Goal: Information Seeking & Learning: Learn about a topic

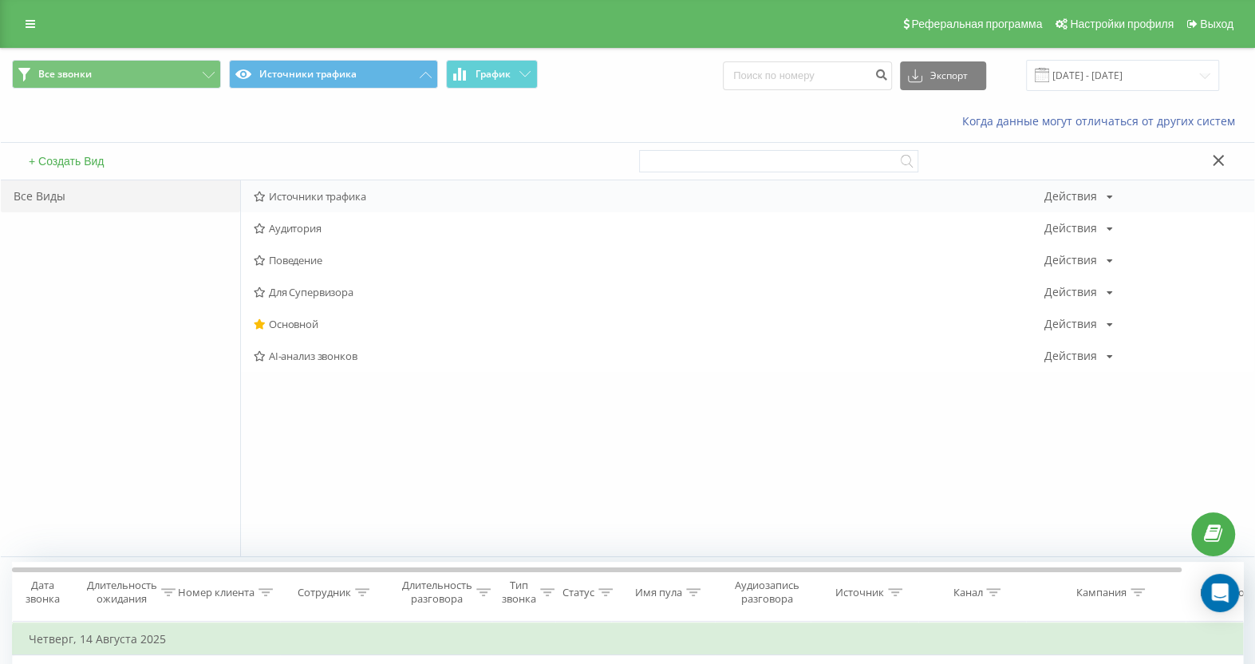
click at [327, 191] on span "Источники трафика" at bounding box center [649, 196] width 790 height 11
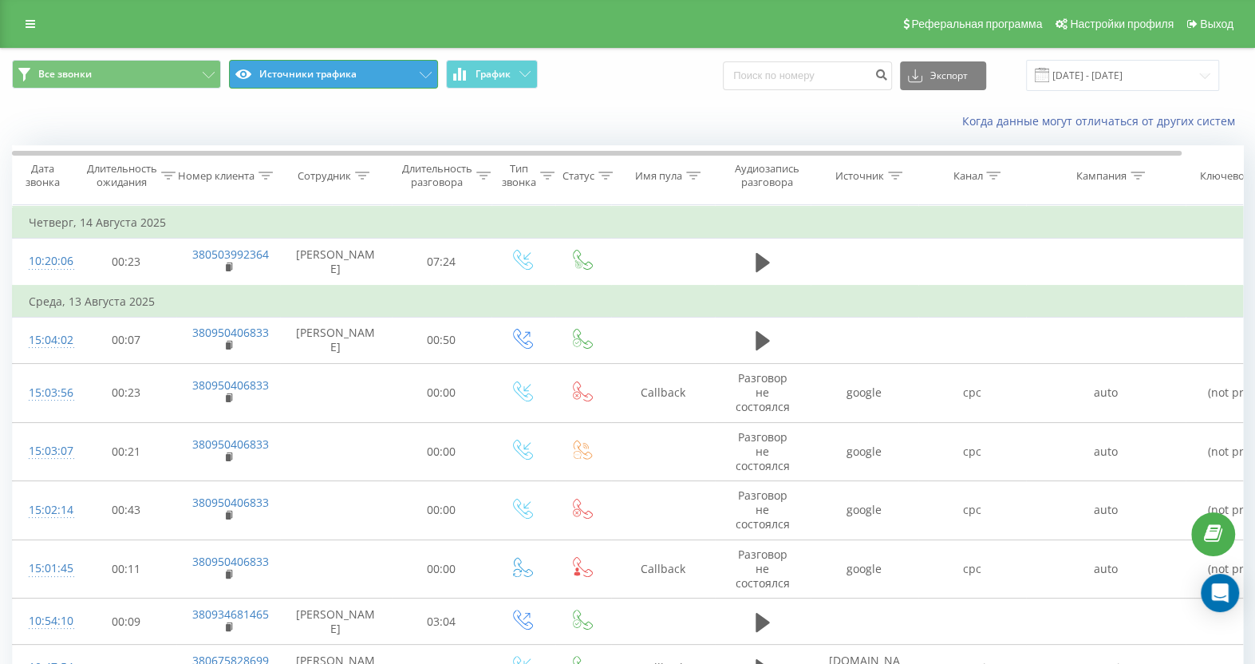
click at [427, 74] on icon at bounding box center [426, 75] width 12 height 6
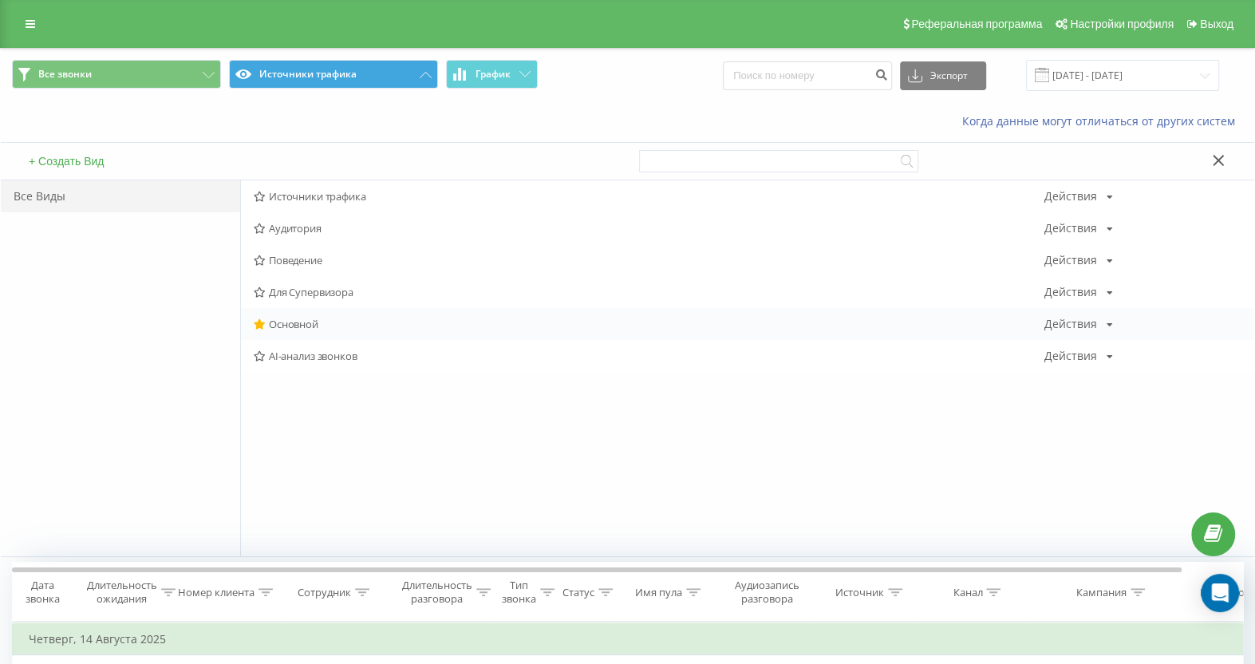
click at [300, 321] on span "Основной" at bounding box center [649, 323] width 790 height 11
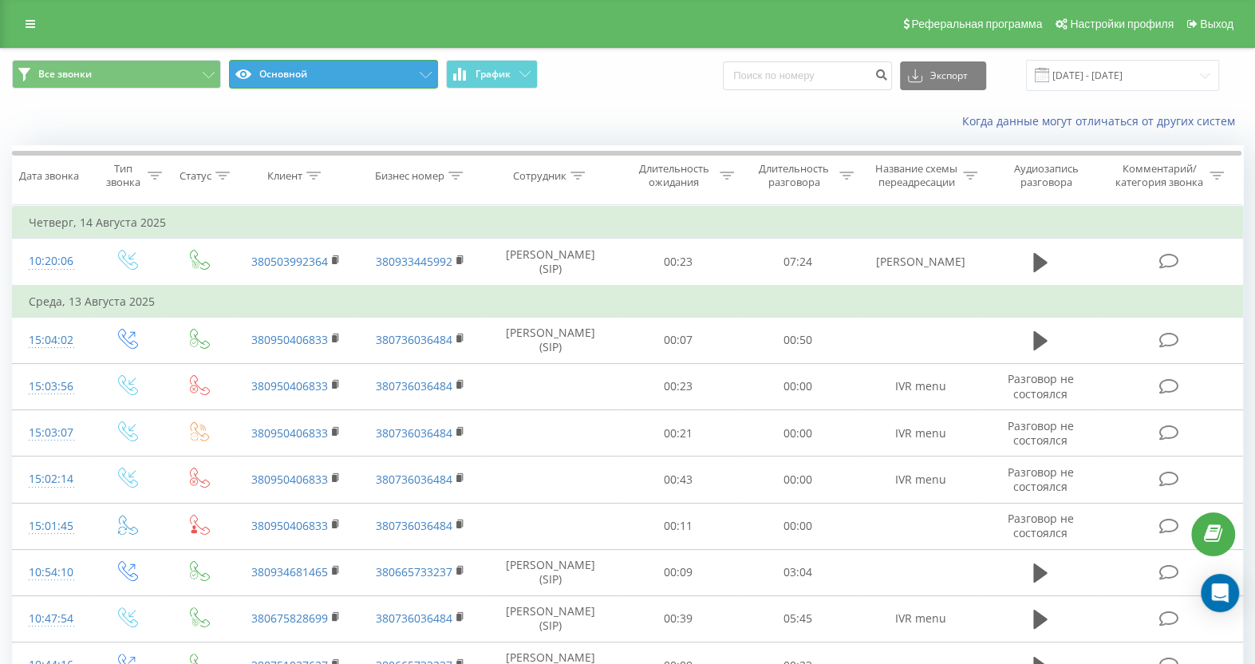
click at [420, 75] on icon at bounding box center [426, 75] width 12 height 6
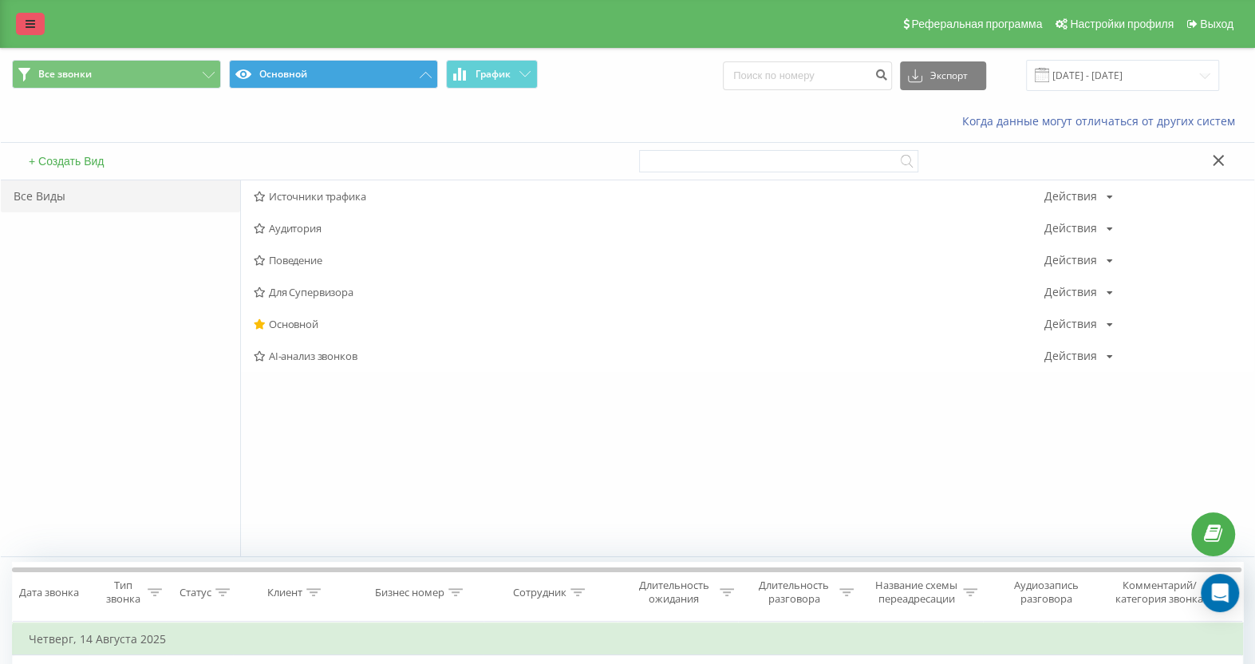
click at [34, 26] on icon at bounding box center [31, 23] width 10 height 11
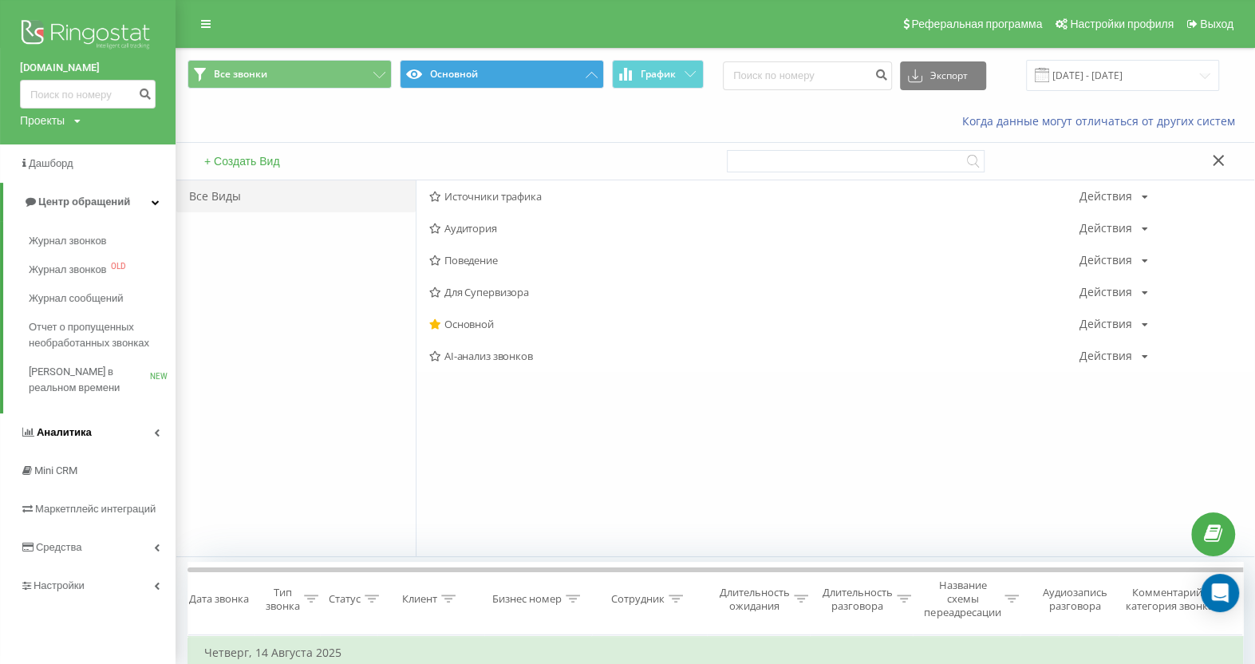
click at [101, 436] on link "Аналитика" at bounding box center [87, 432] width 175 height 38
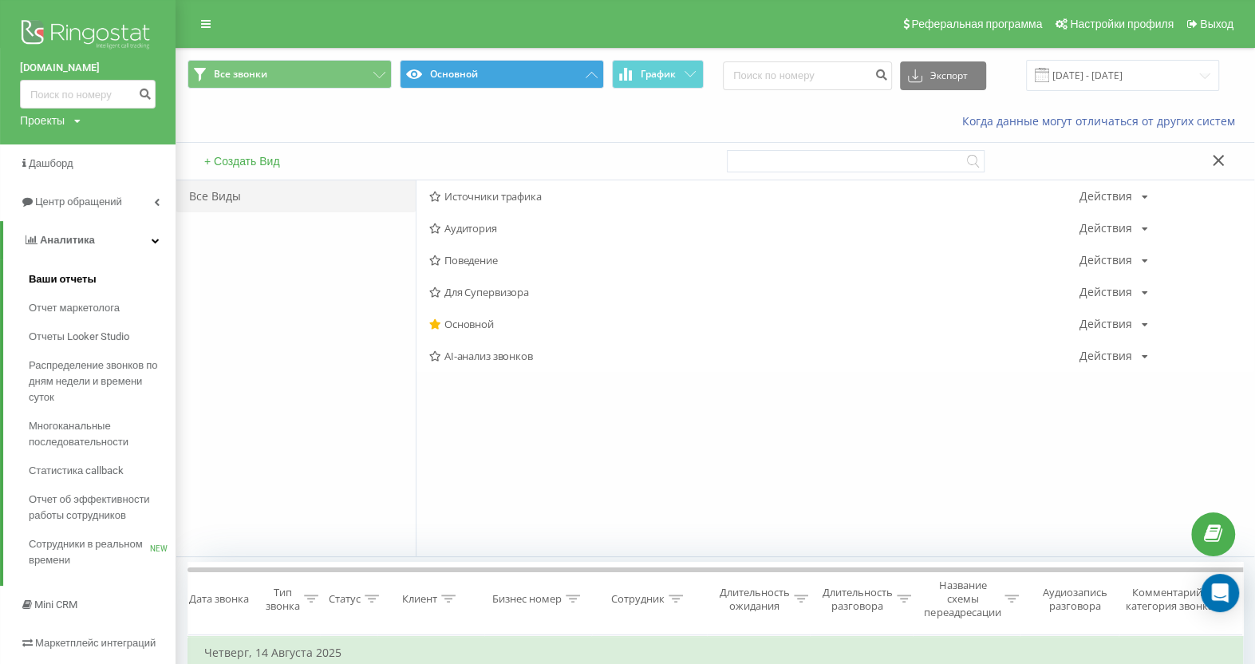
click at [76, 279] on span "Ваши отчеты" at bounding box center [63, 279] width 68 height 16
click at [76, 305] on span "Отчет маркетолога" at bounding box center [77, 308] width 97 height 16
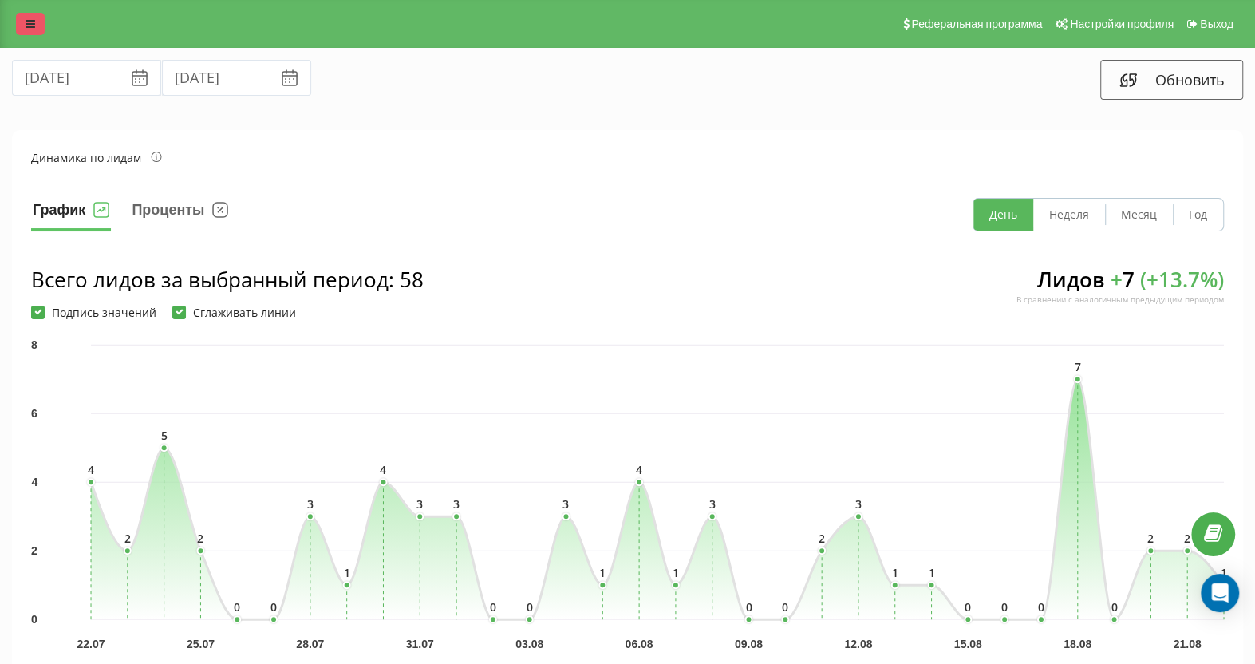
click at [35, 27] on link at bounding box center [30, 24] width 29 height 22
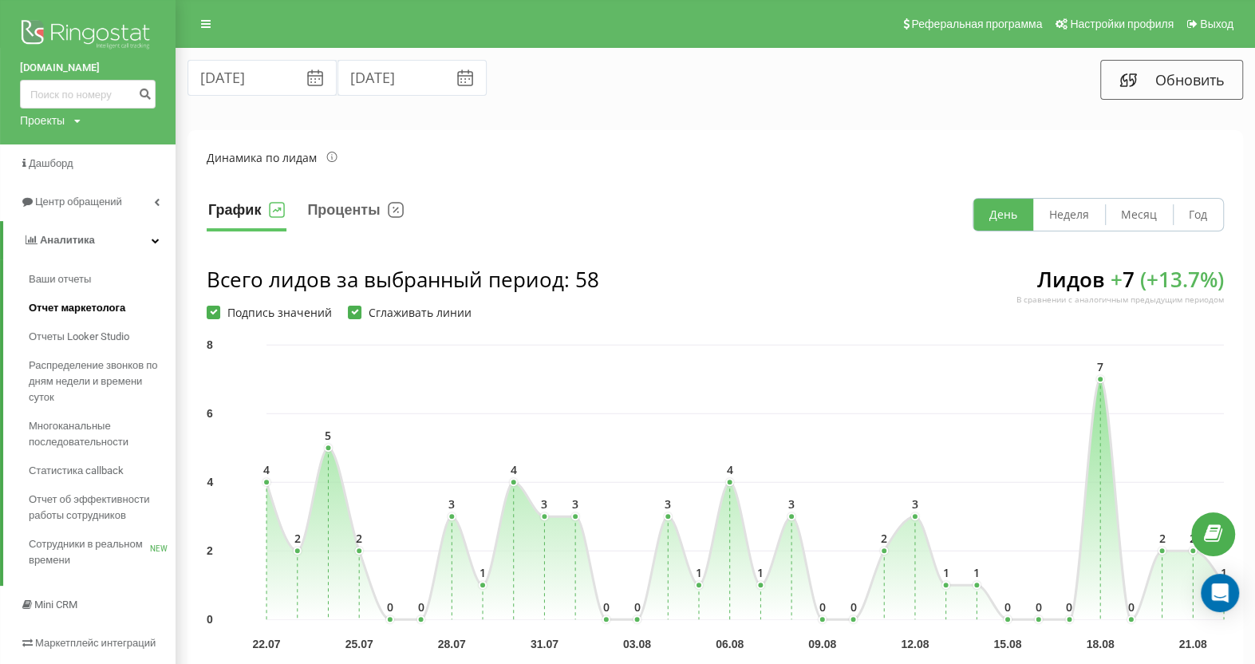
click at [68, 307] on span "Отчет маркетолога" at bounding box center [77, 308] width 97 height 16
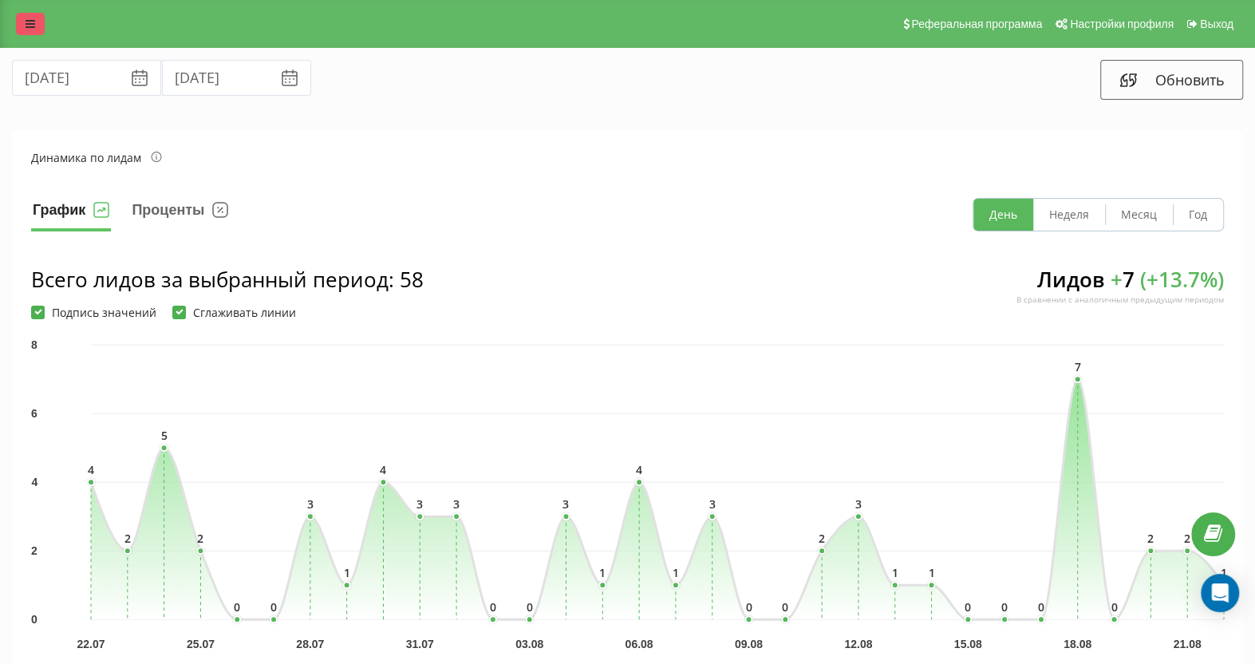
click at [30, 26] on icon at bounding box center [31, 23] width 10 height 11
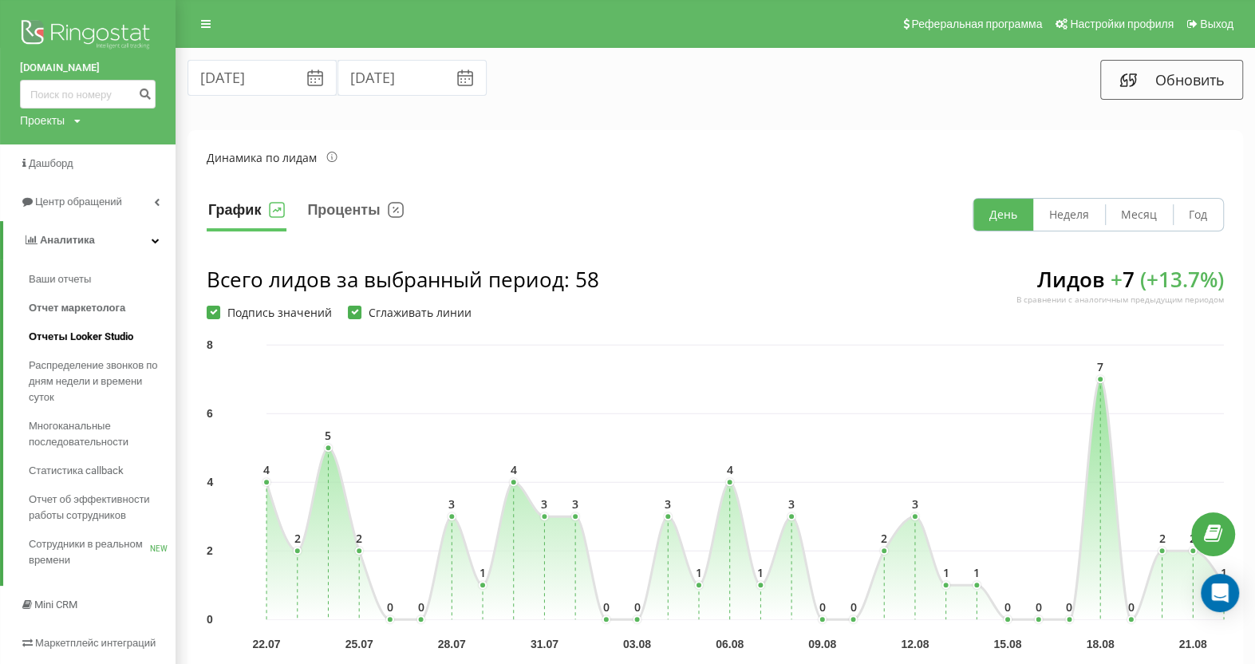
click at [66, 335] on span "Отчеты Looker Studio" at bounding box center [81, 337] width 104 height 16
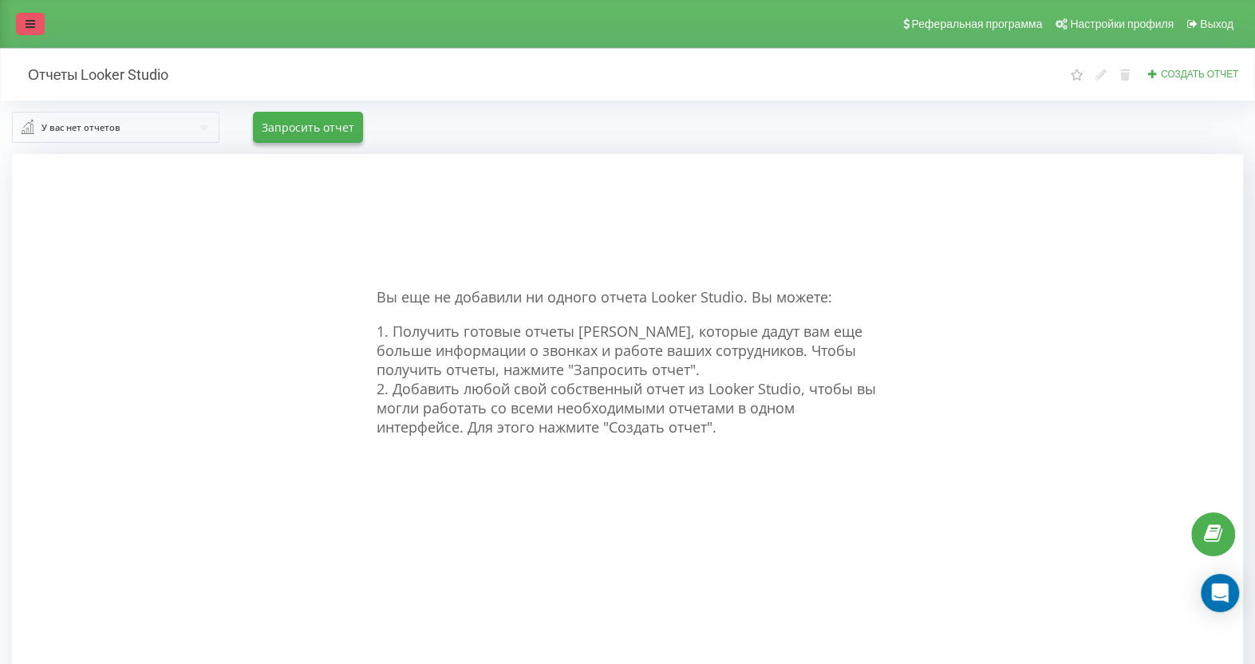
click at [33, 29] on icon at bounding box center [31, 23] width 10 height 11
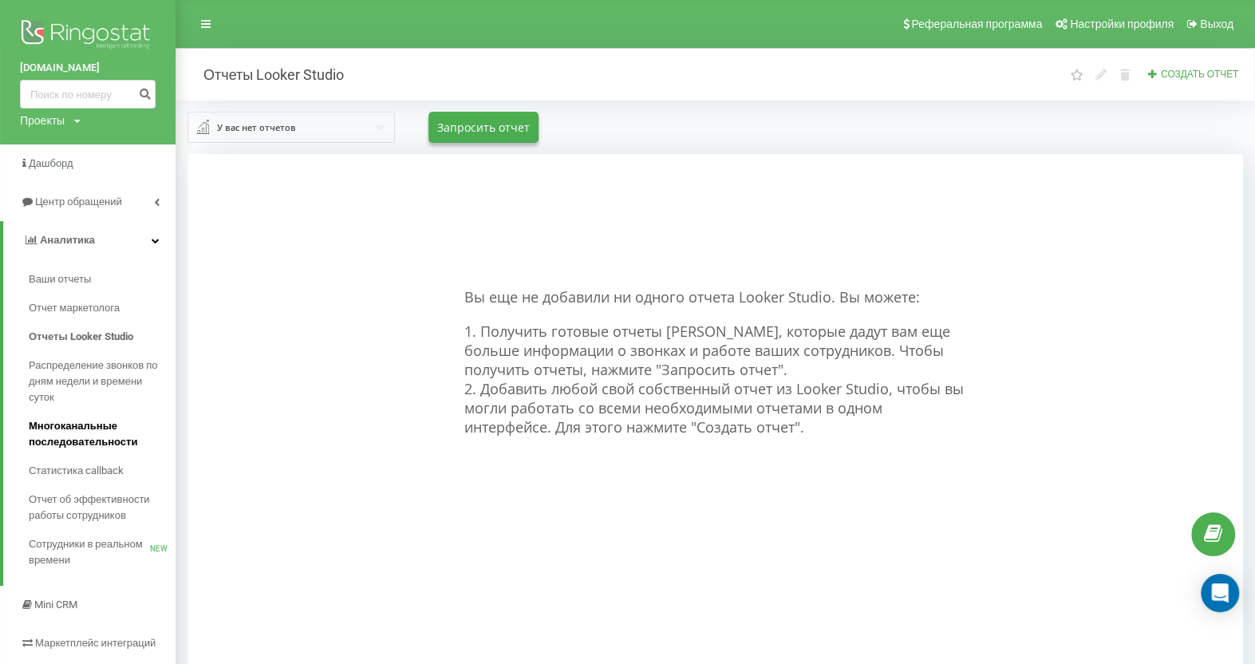
click at [72, 440] on span "Многоканальные последовательности" at bounding box center [98, 434] width 139 height 32
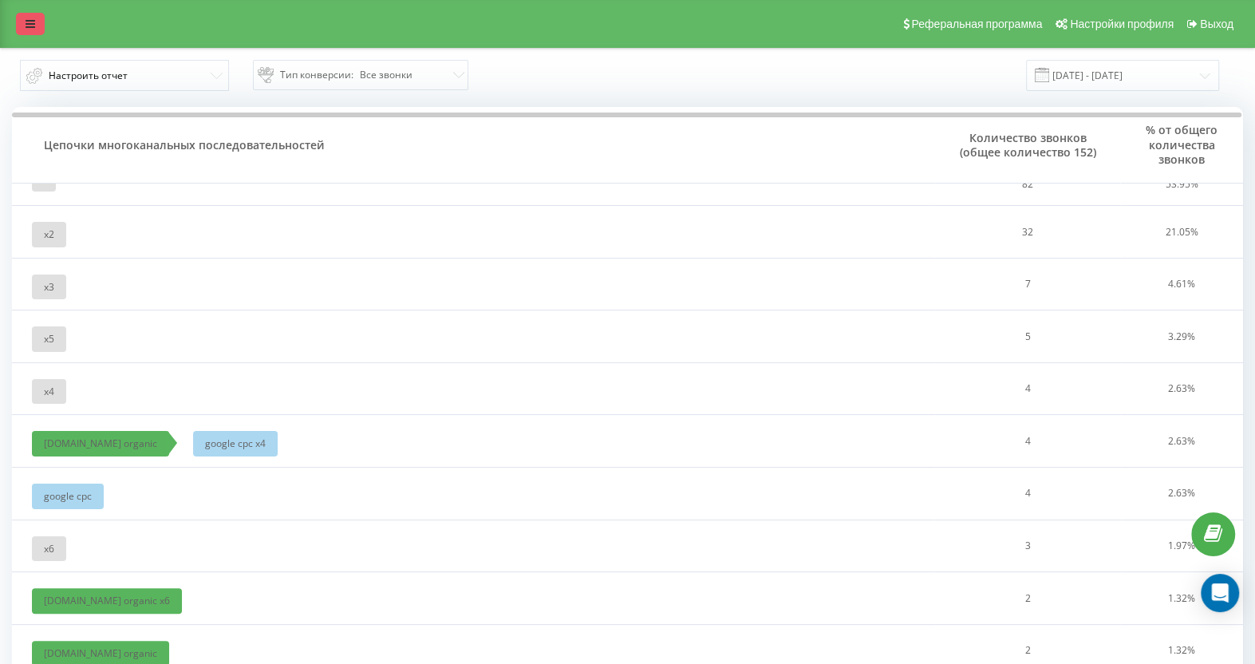
click at [36, 17] on link at bounding box center [30, 24] width 29 height 22
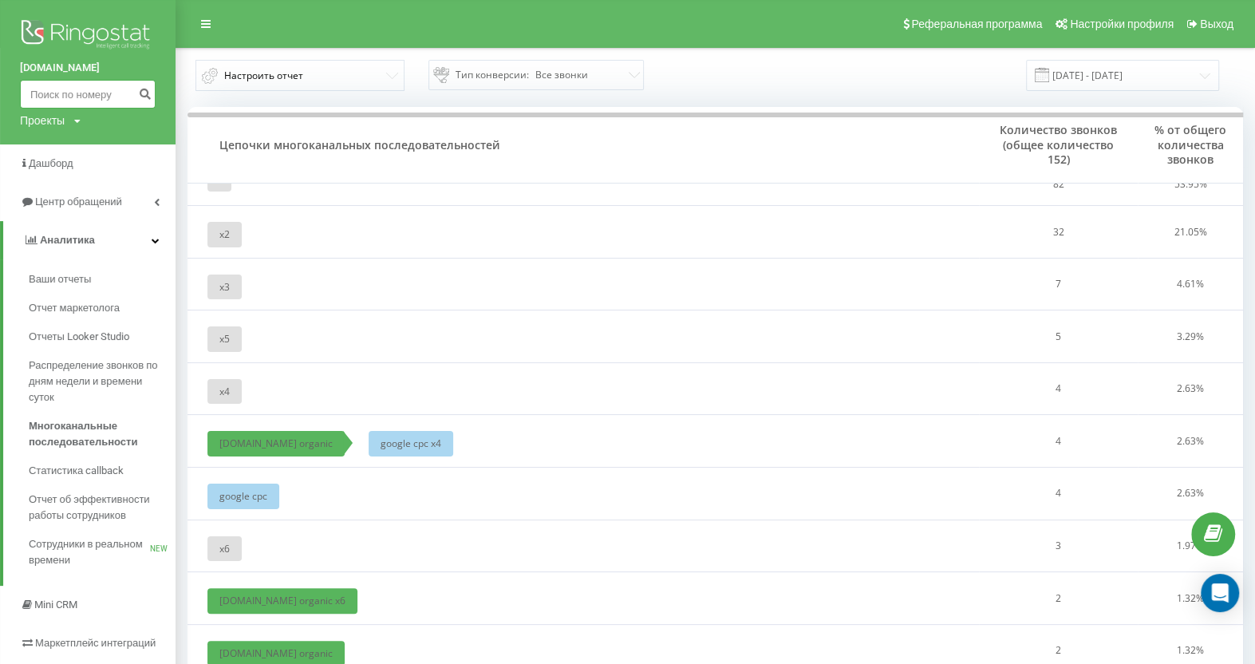
click at [75, 97] on input at bounding box center [88, 94] width 136 height 29
click at [65, 163] on span "Дашборд" at bounding box center [52, 163] width 47 height 12
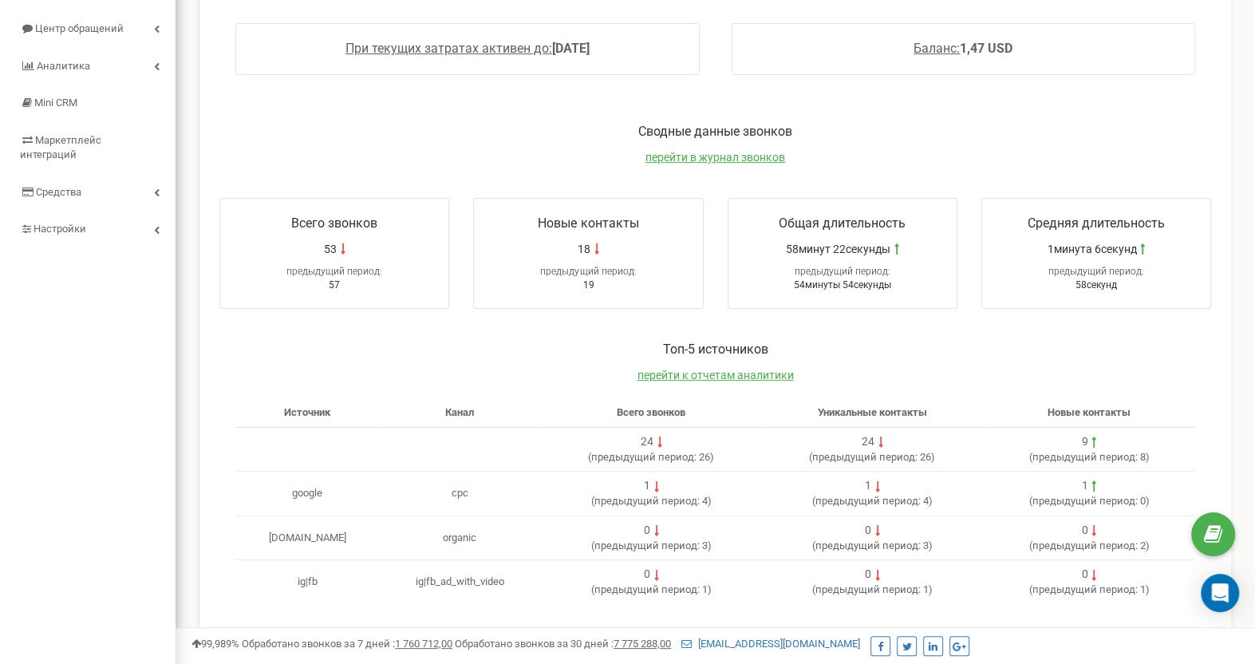
scroll to position [239, 0]
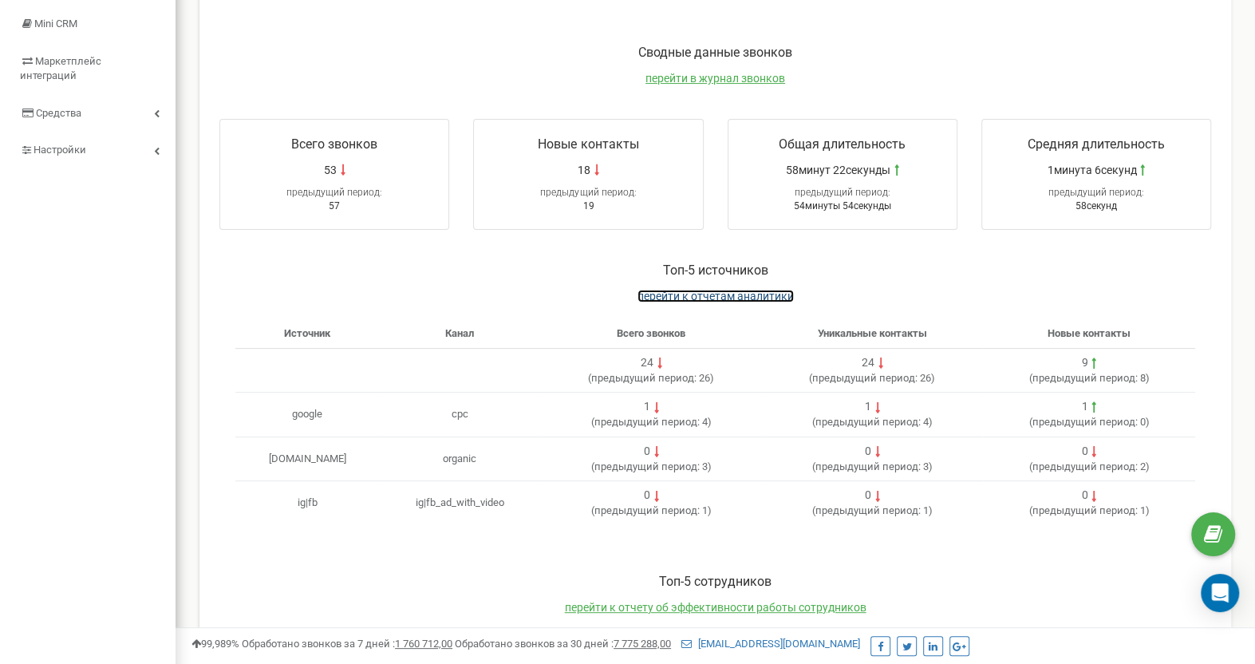
click at [671, 294] on span "перейти к отчетам аналитики" at bounding box center [715, 296] width 156 height 13
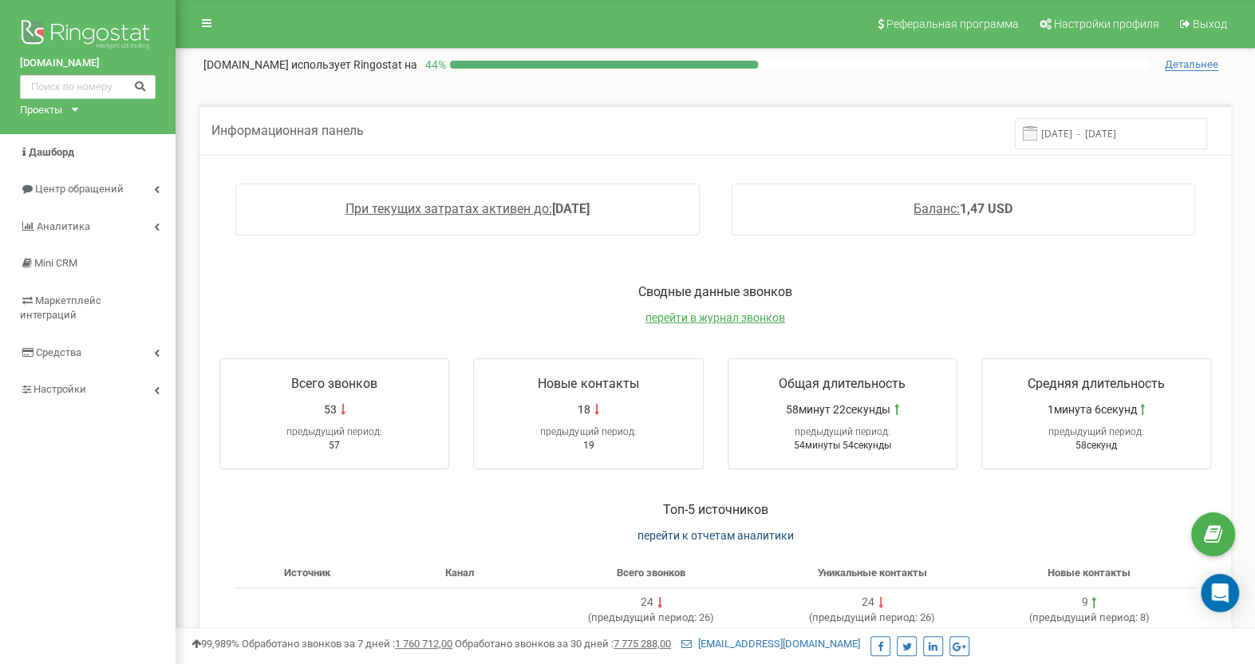
scroll to position [80, 0]
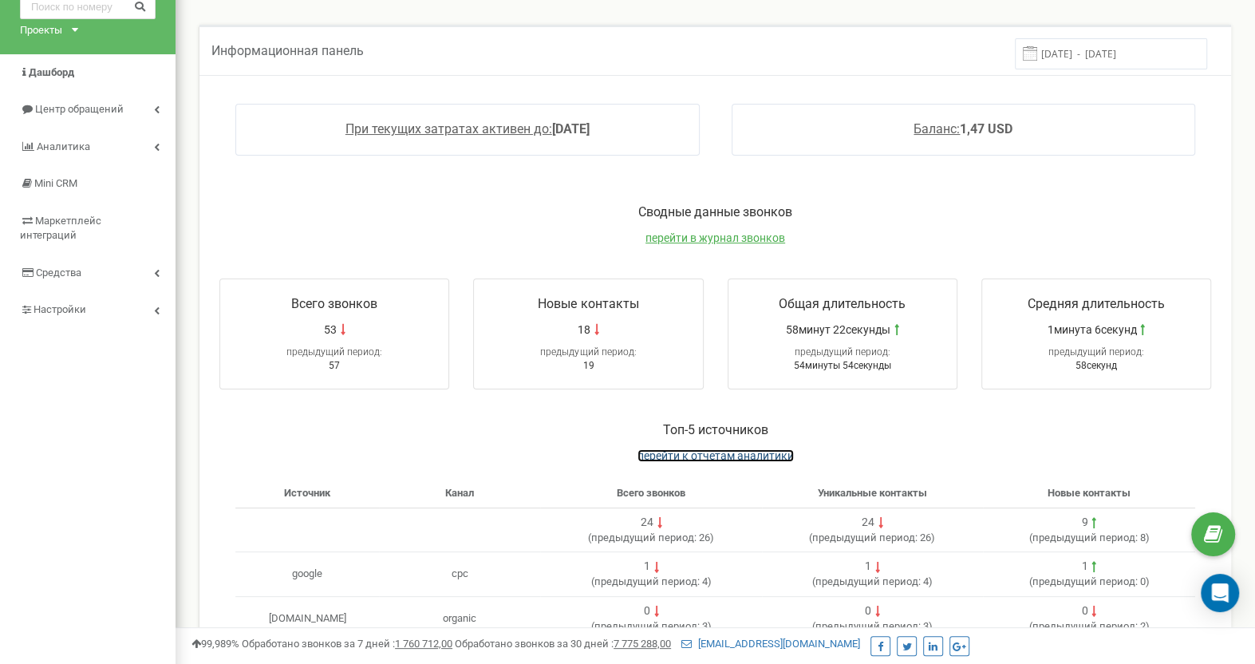
click at [737, 449] on span "перейти к отчетам аналитики" at bounding box center [715, 455] width 156 height 13
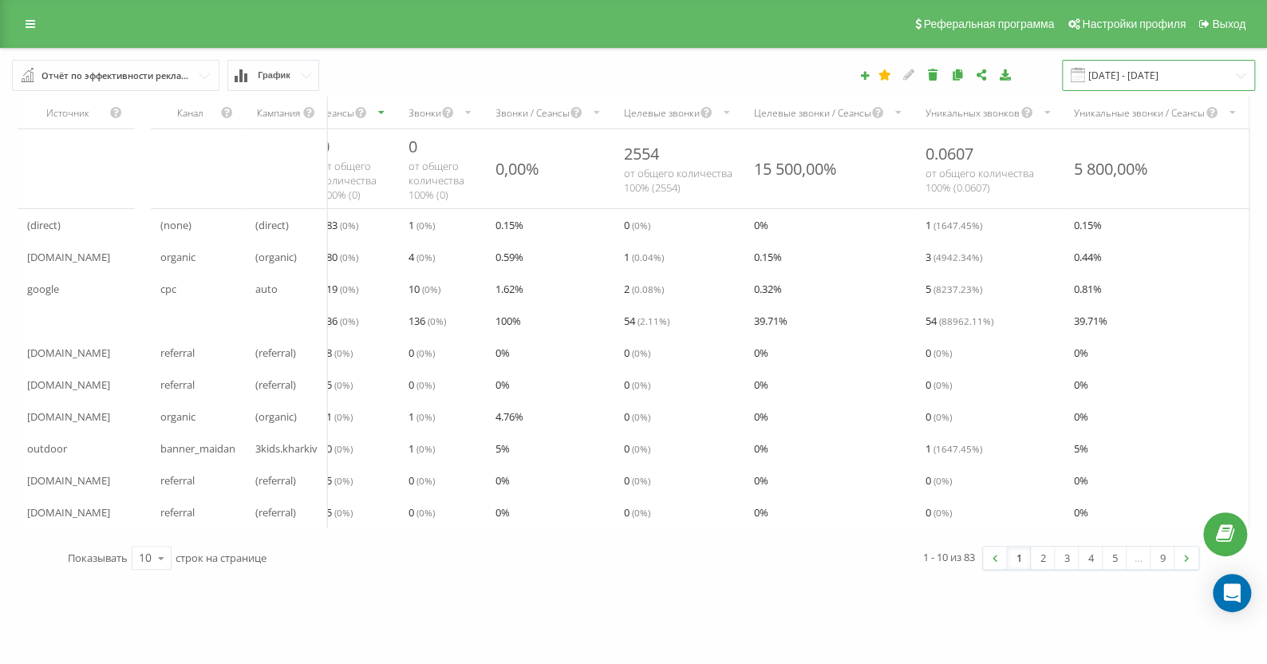
click at [1118, 76] on input "[DATE] - [DATE]" at bounding box center [1158, 75] width 193 height 31
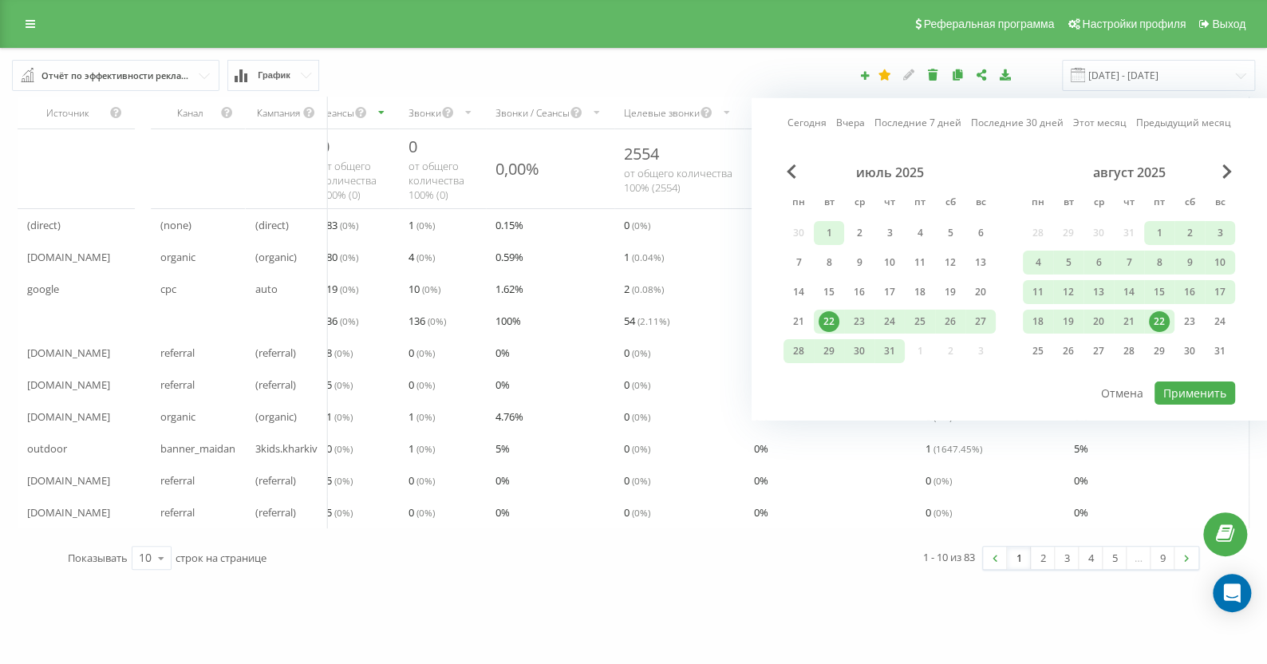
click at [834, 235] on div "1" at bounding box center [828, 233] width 21 height 21
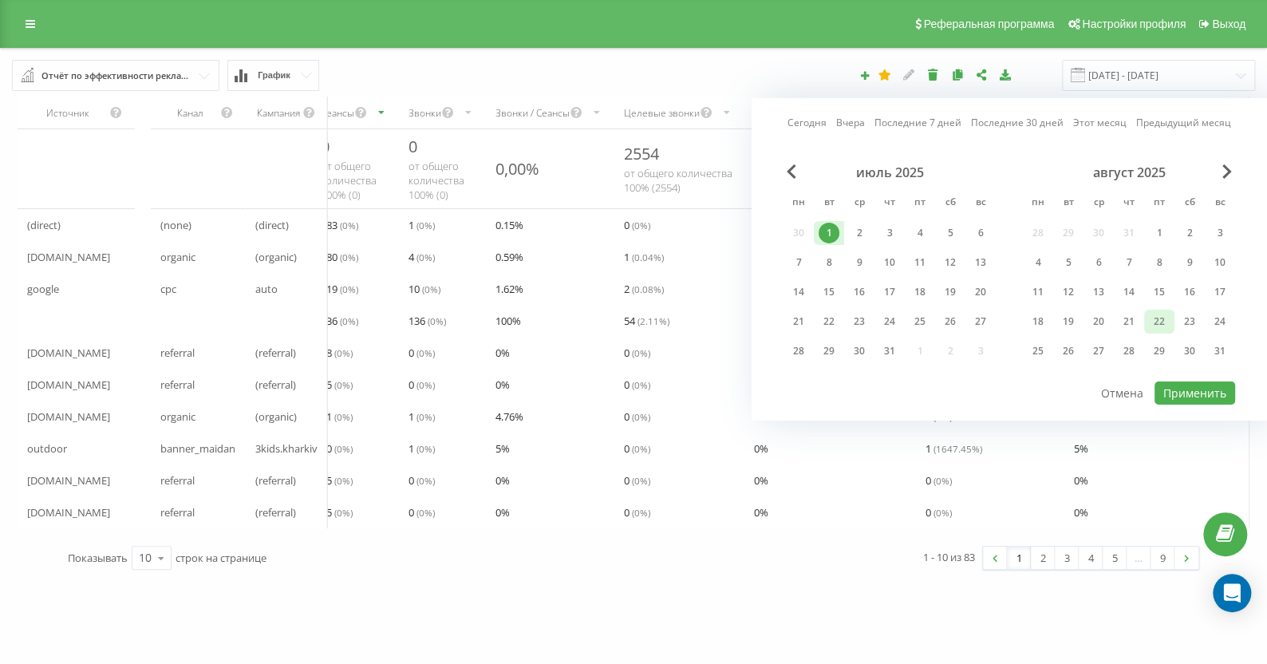
click at [1158, 317] on div "22" at bounding box center [1159, 321] width 21 height 21
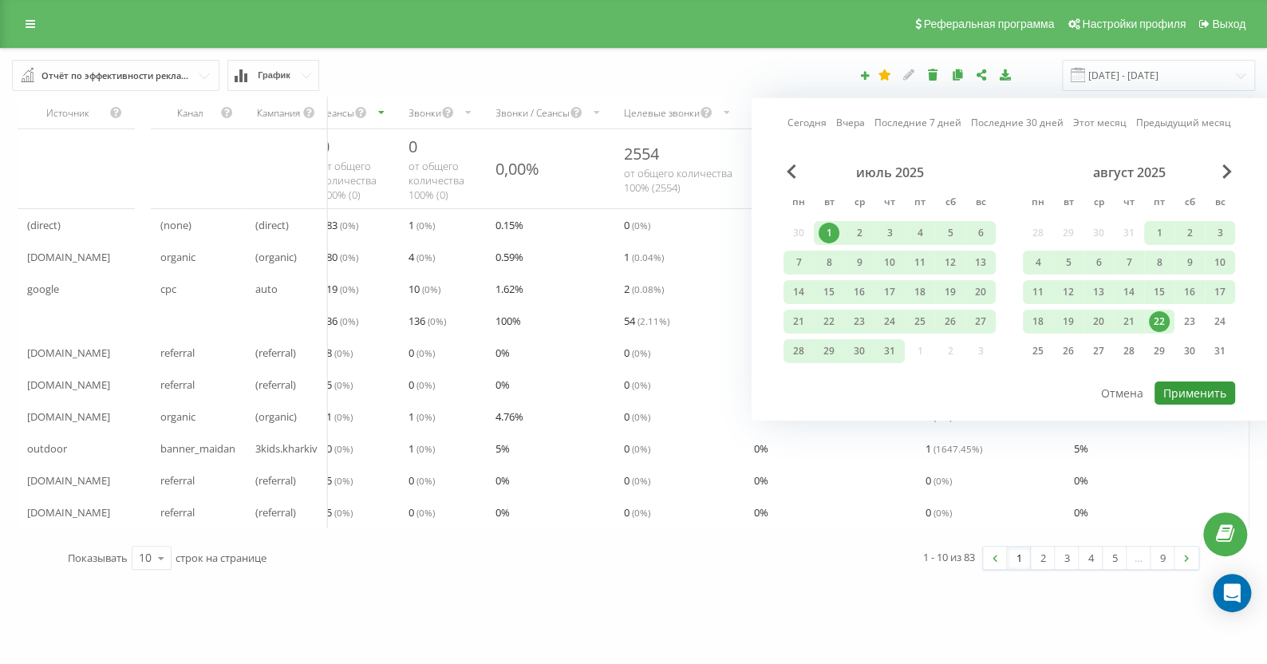
click at [1200, 384] on button "Применить" at bounding box center [1194, 392] width 81 height 23
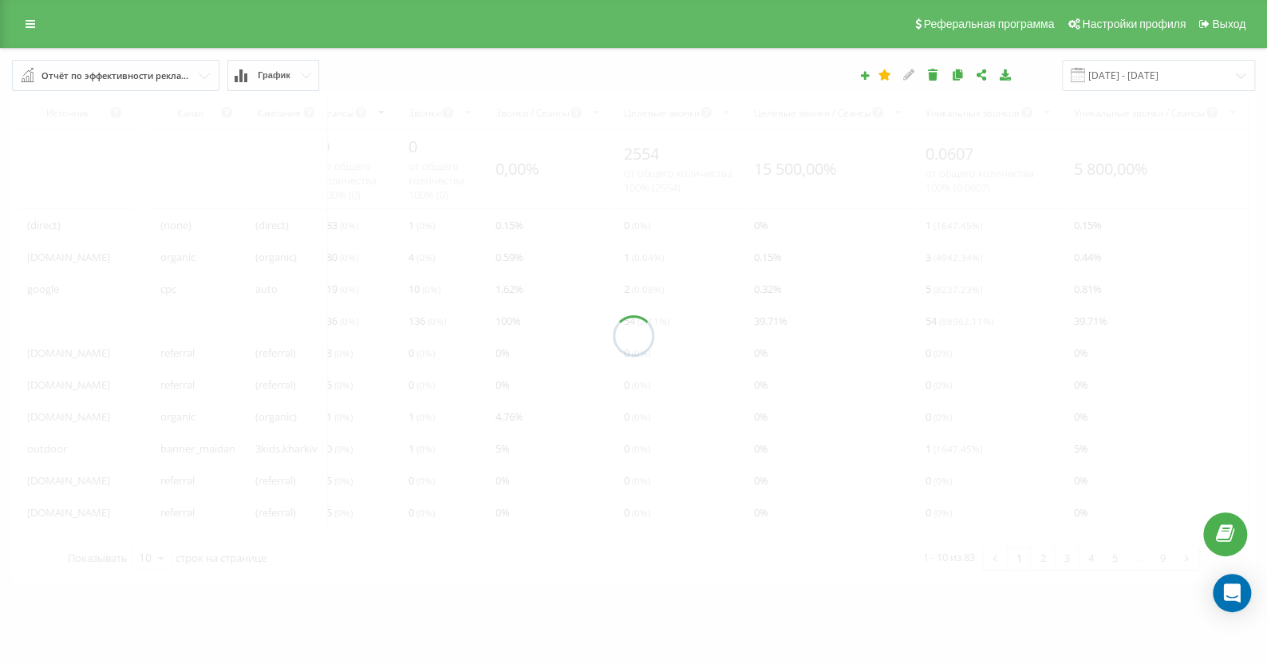
type input "[DATE] - [DATE]"
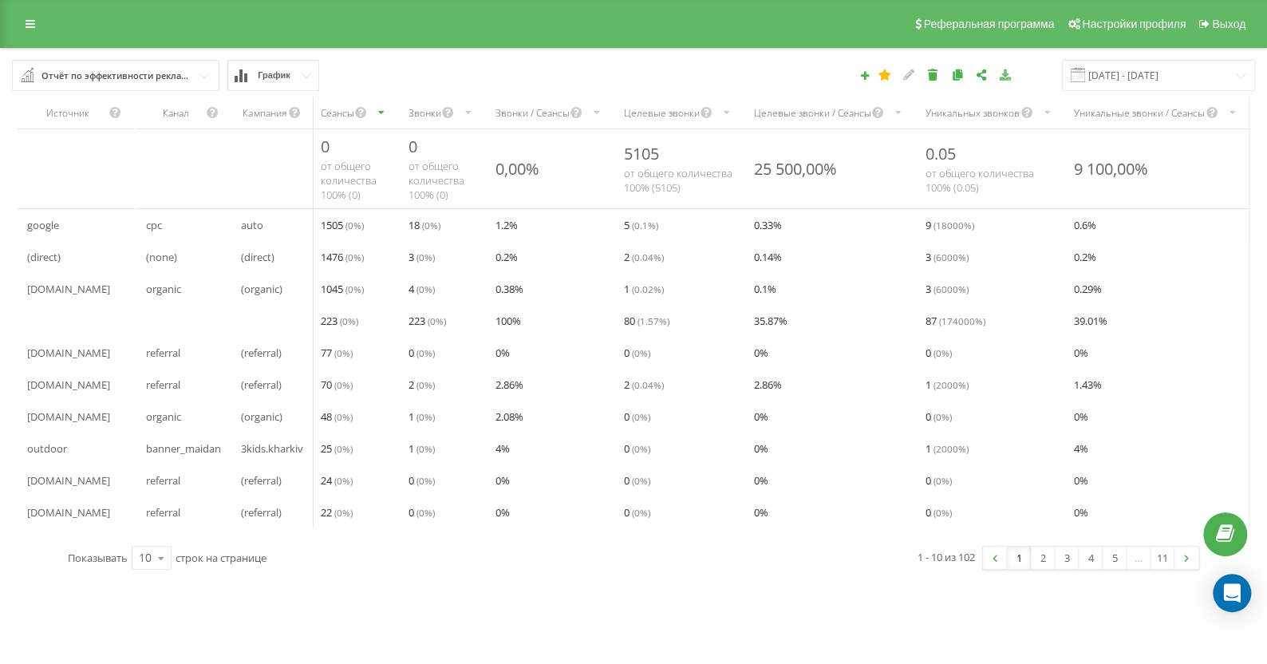
click at [1011, 77] on icon at bounding box center [1005, 74] width 14 height 11
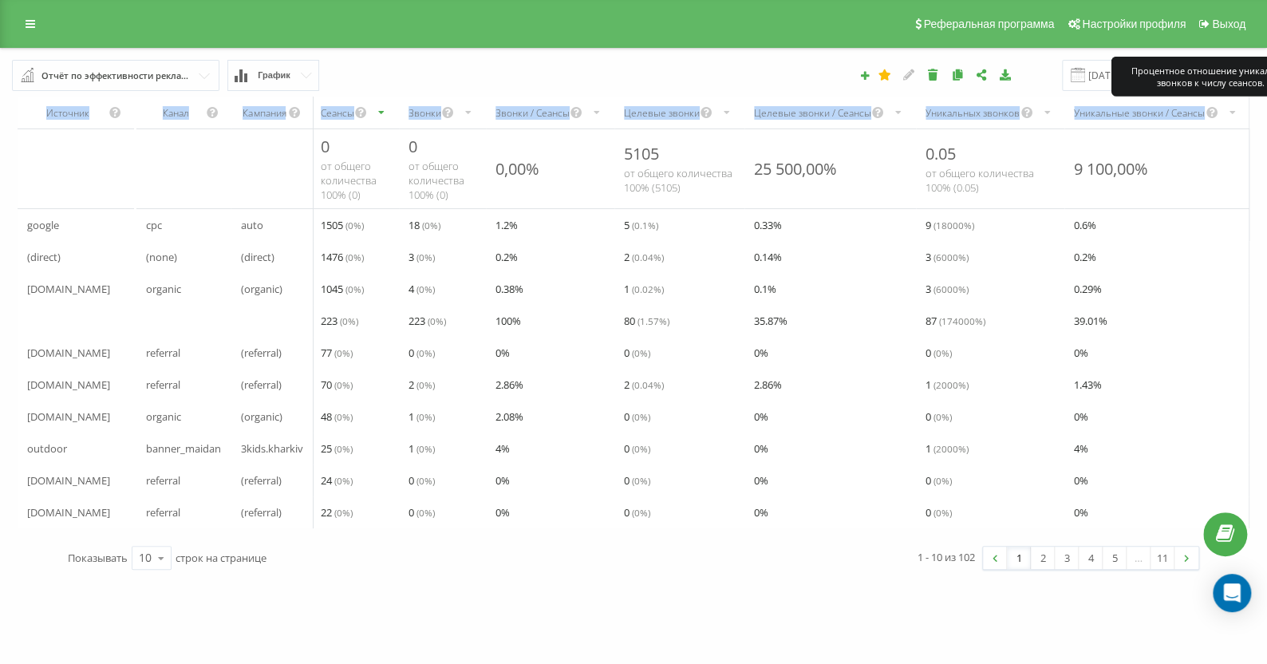
drag, startPoint x: 49, startPoint y: 115, endPoint x: 1209, endPoint y: 117, distance: 1160.6
click at [1209, 117] on tr "Источник Канал Кампания Сеансы Звонки Звонки / Сеансы Целевые звонки Целевые зв…" at bounding box center [634, 113] width 1232 height 33
copy tr "Источник Канал Кампания Сеансы Звонки Звонки / Сеансы Целевые звонки Целевые зв…"
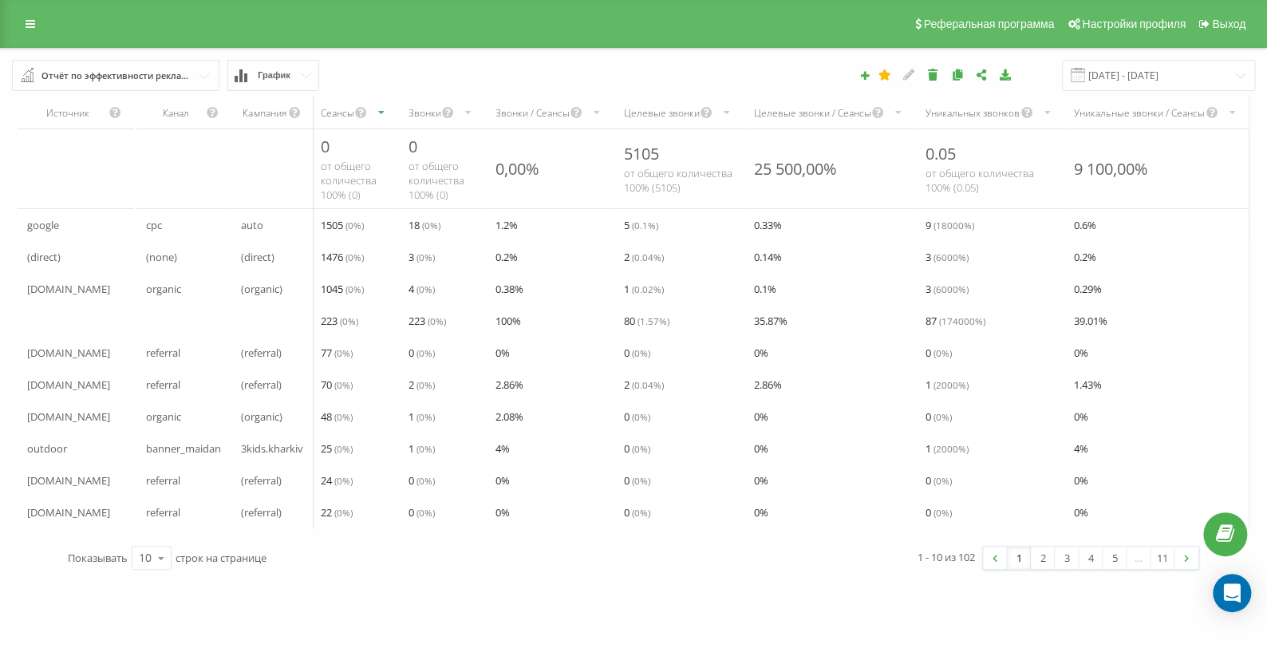
click at [86, 132] on th "scrollable content" at bounding box center [76, 169] width 116 height 80
click at [74, 114] on div "Источник" at bounding box center [67, 113] width 81 height 14
copy div "Источник"
click at [175, 112] on div "Канал" at bounding box center [176, 113] width 60 height 14
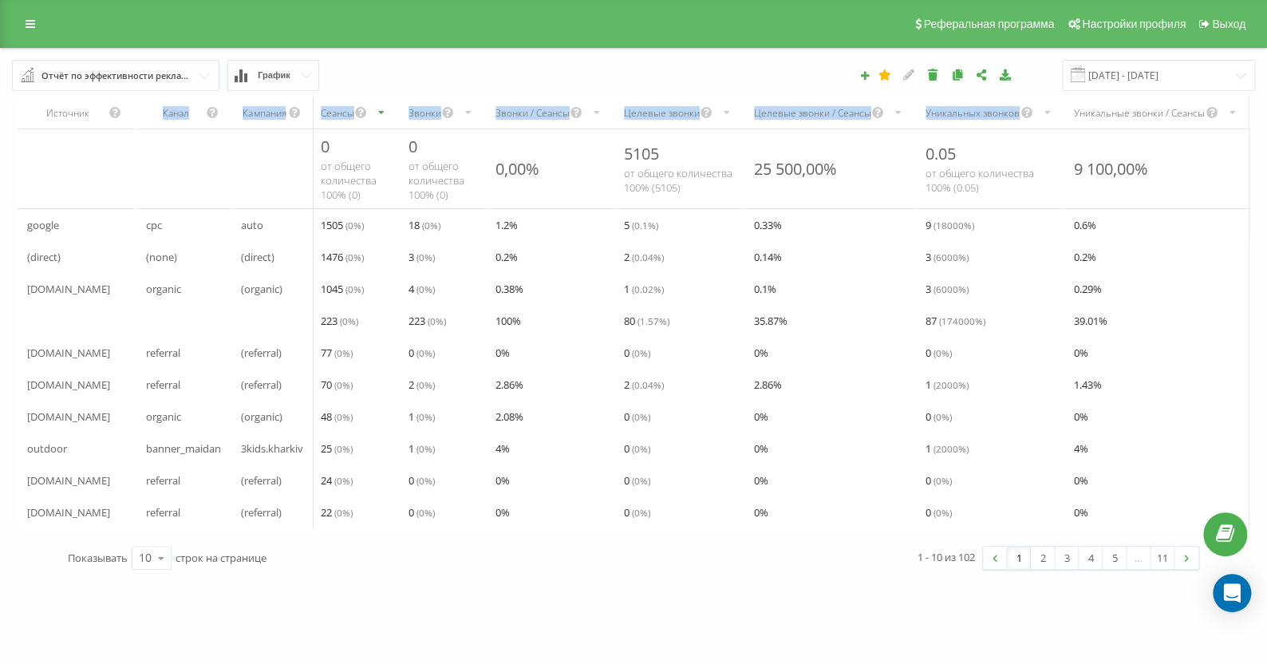
drag, startPoint x: 175, startPoint y: 112, endPoint x: 1011, endPoint y: 110, distance: 836.0
click at [1011, 110] on tr "Источник Канал Кампания Сеансы Звонки Звонки / Сеансы Целевые звонки Целевые зв…" at bounding box center [634, 113] width 1232 height 33
copy tr "Канал Кампания Сеансы Звонки Звонки / Сеансы Целевые звонки Целевые звонки / Се…"
click at [181, 112] on div "Канал" at bounding box center [176, 113] width 60 height 14
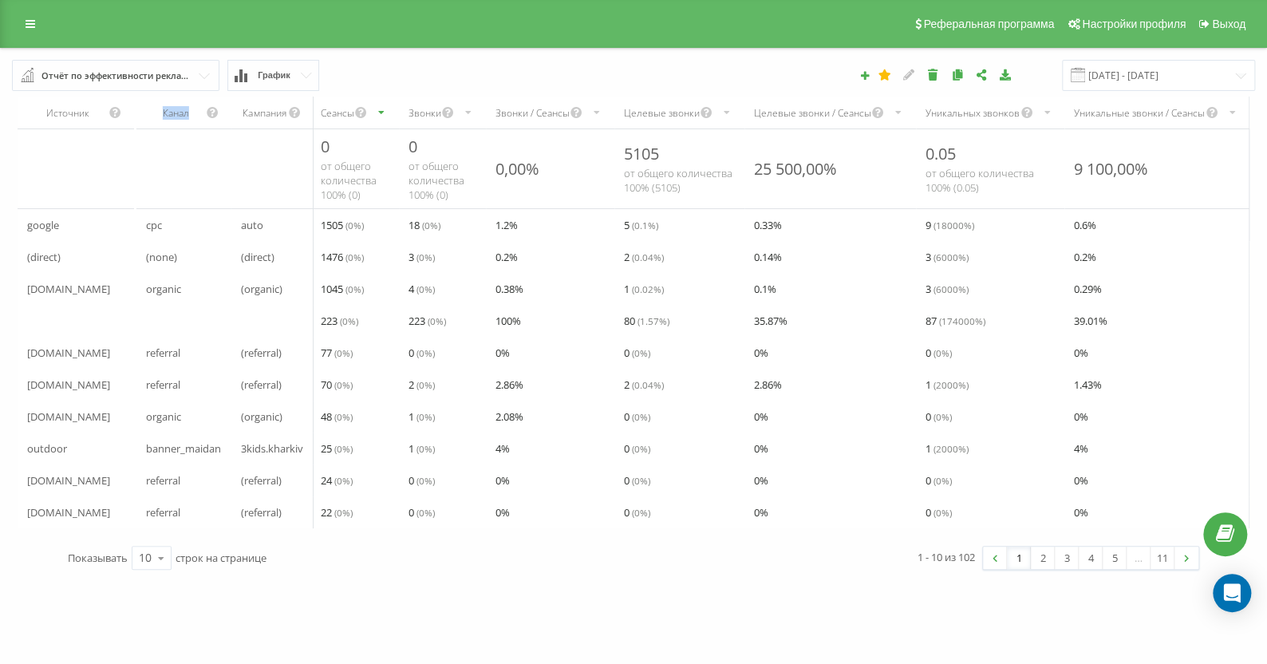
click at [181, 112] on div "Канал" at bounding box center [176, 113] width 60 height 14
click at [263, 112] on div "Кампания" at bounding box center [264, 113] width 47 height 14
copy div "Кампания"
drag, startPoint x: 319, startPoint y: 112, endPoint x: 358, endPoint y: 112, distance: 39.1
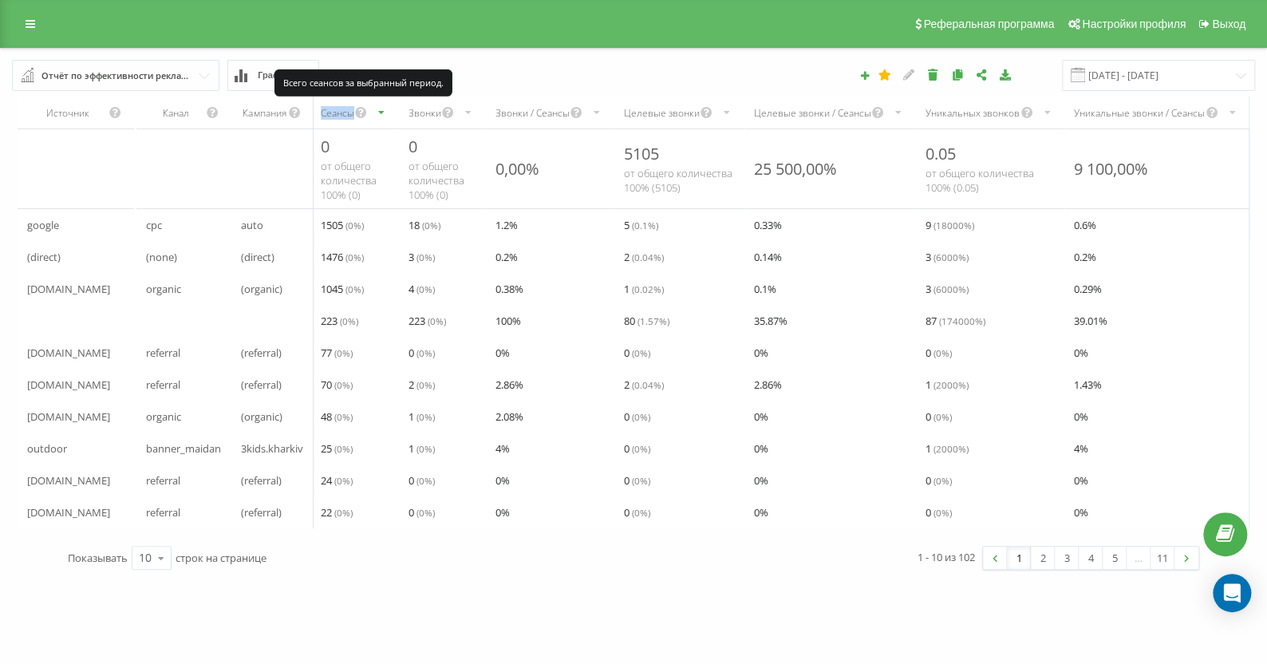
click at [358, 112] on div "Сеансы" at bounding box center [355, 113] width 88 height 32
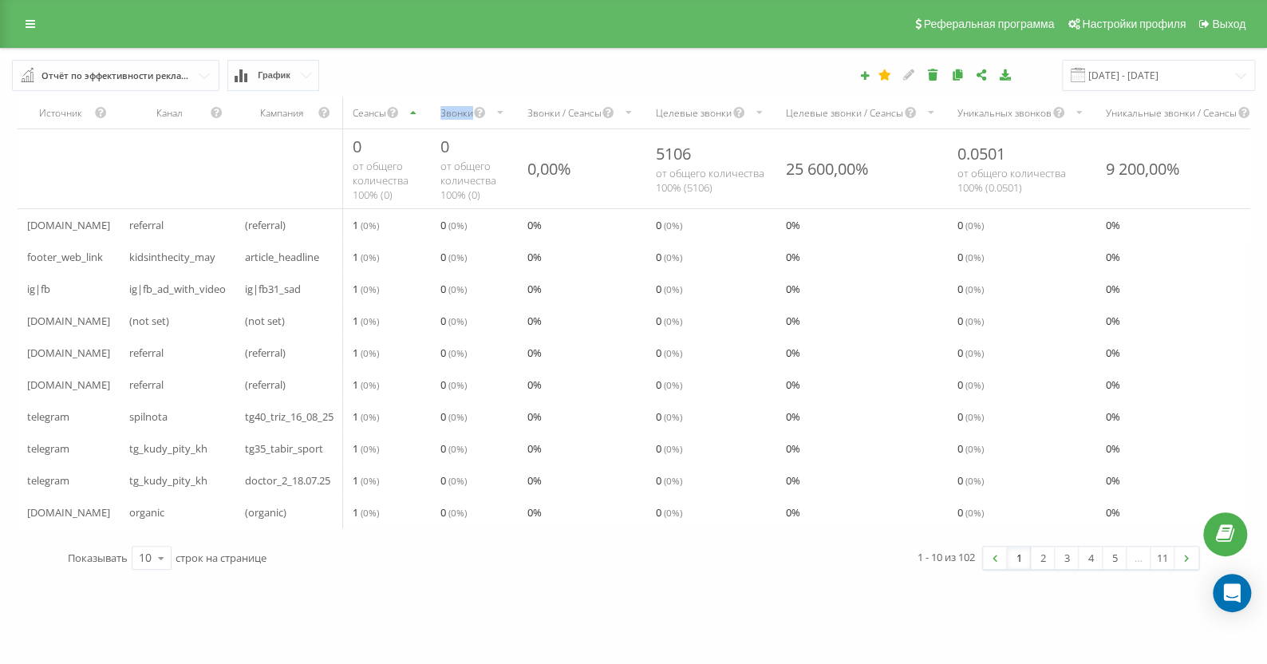
drag, startPoint x: 442, startPoint y: 111, endPoint x: 487, endPoint y: 111, distance: 45.5
click at [487, 111] on div "Звонки" at bounding box center [474, 113] width 87 height 32
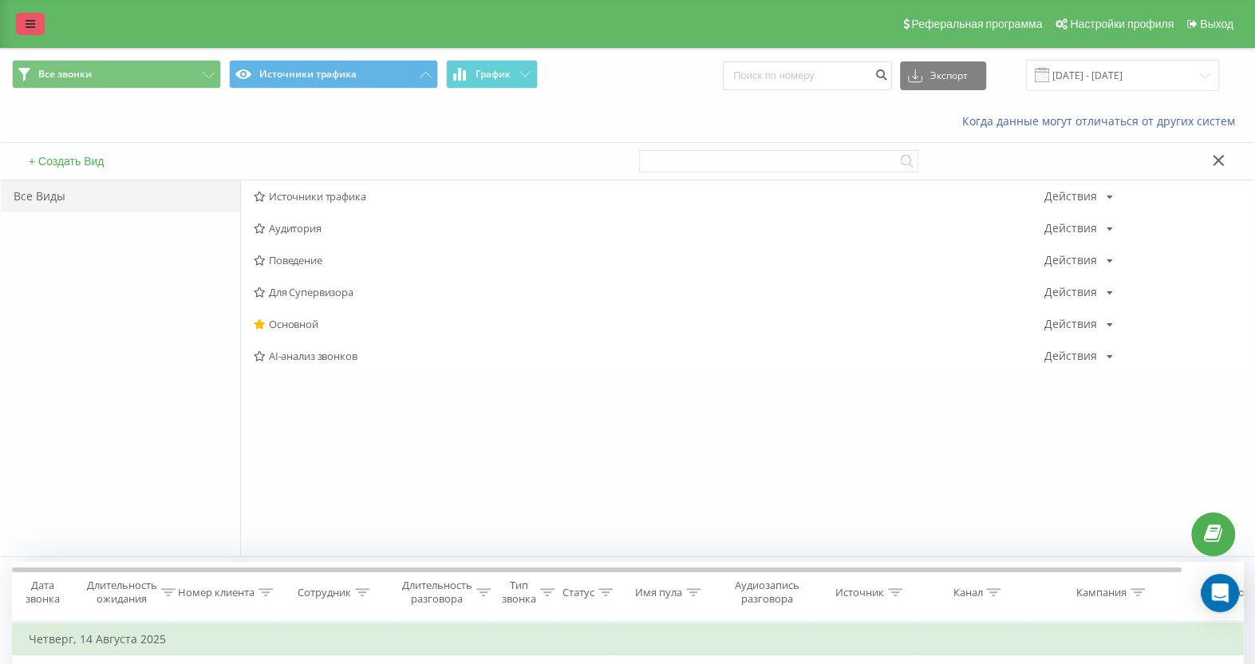
click at [18, 25] on link at bounding box center [30, 24] width 29 height 22
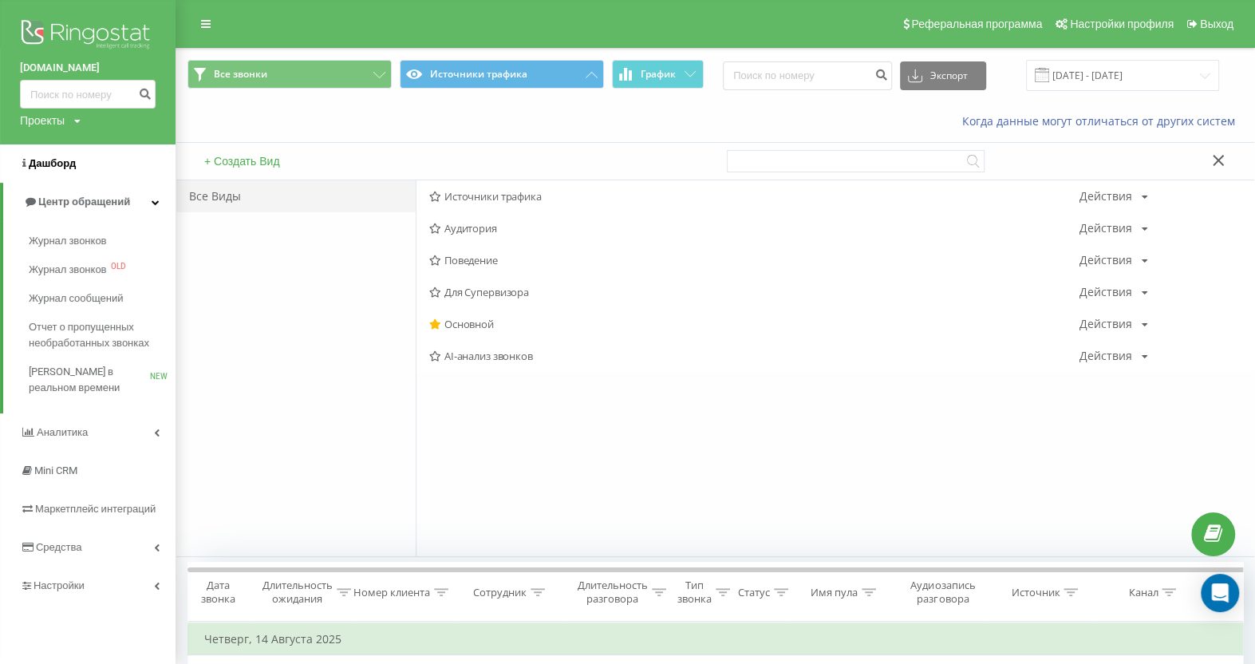
click at [45, 163] on span "Дашборд" at bounding box center [52, 163] width 47 height 12
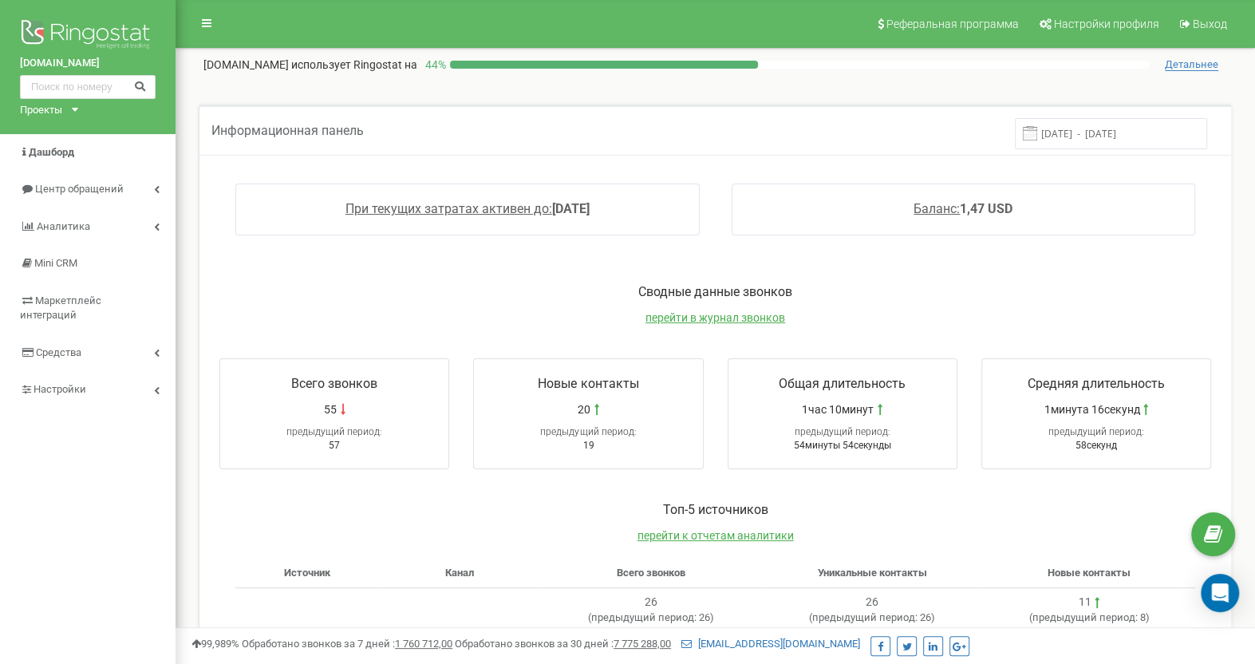
scroll to position [80, 0]
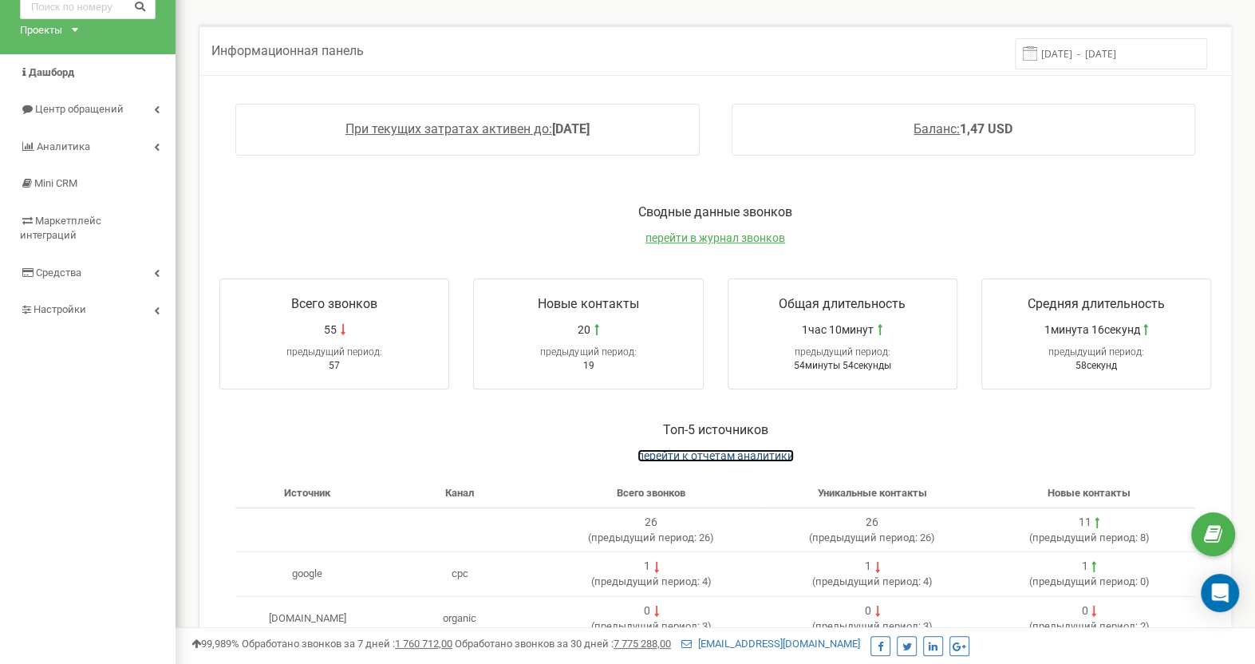
click at [733, 450] on span "перейти к отчетам аналитики" at bounding box center [715, 455] width 156 height 13
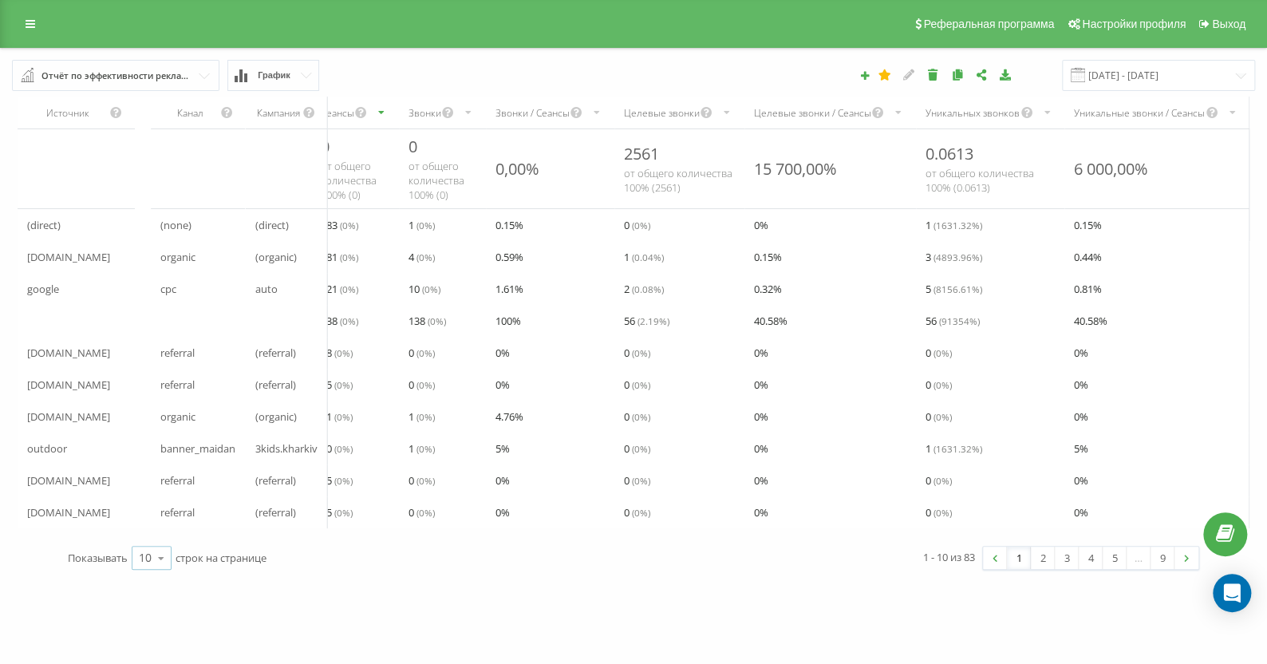
click at [163, 570] on icon at bounding box center [161, 557] width 24 height 31
click at [150, 519] on span "50" at bounding box center [145, 511] width 13 height 15
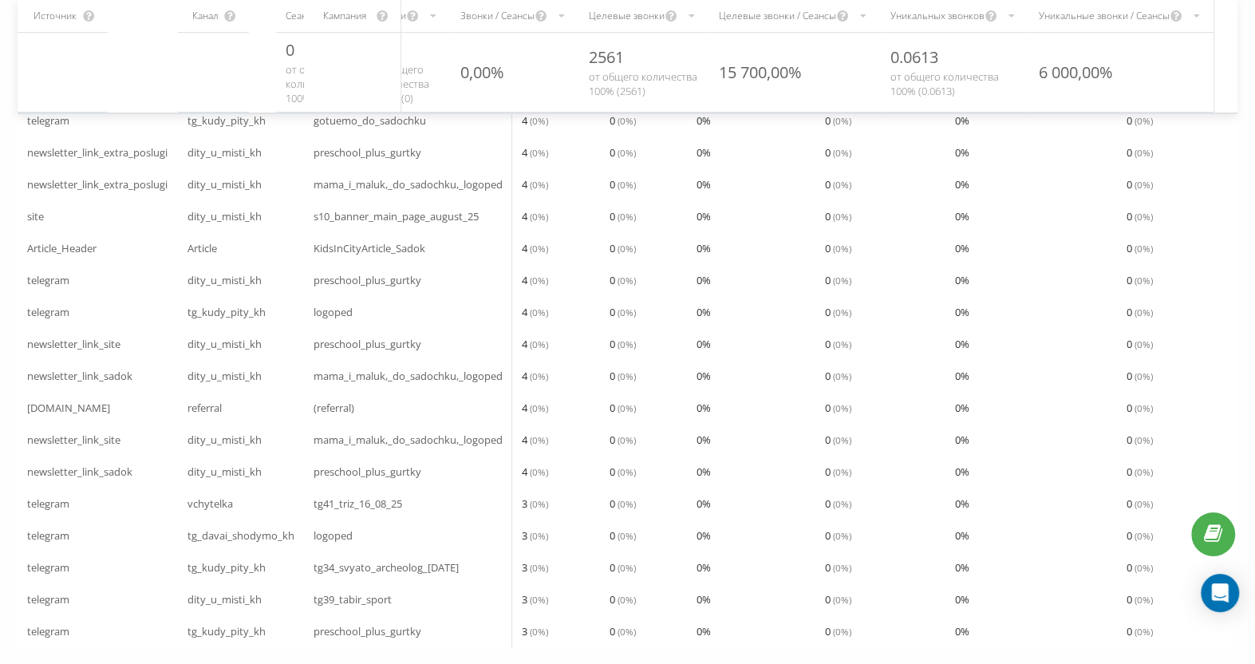
scroll to position [1197, 0]
